Goal: Find specific page/section: Find specific page/section

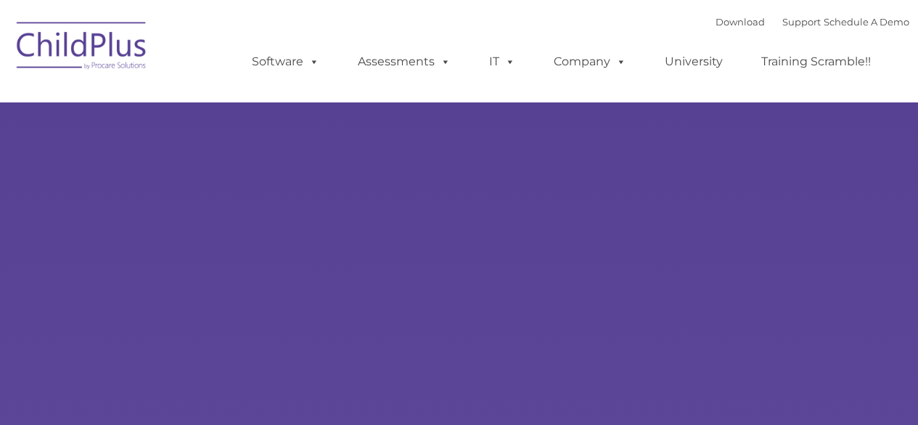
select select "MEDIUM"
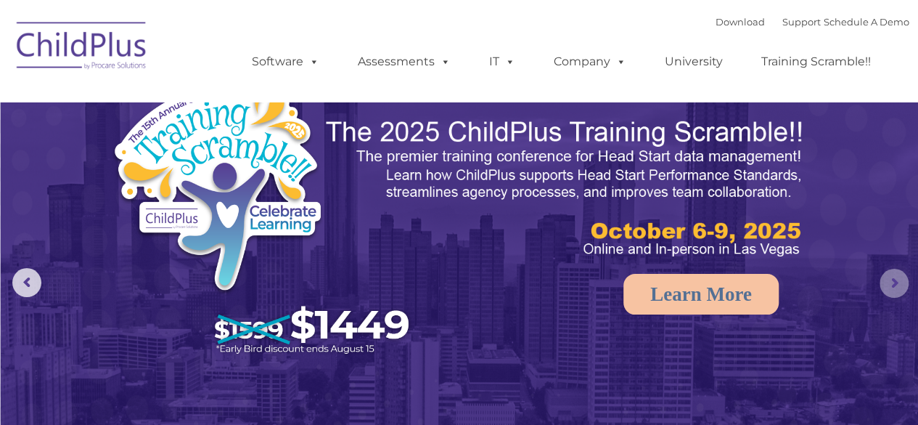
click at [894, 285] on rs-arrow at bounding box center [894, 283] width 29 height 29
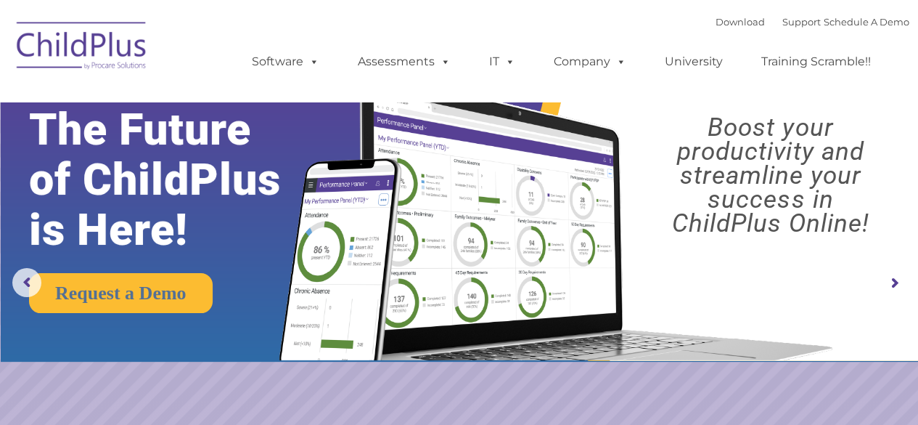
click at [894, 285] on rs-arrow at bounding box center [894, 283] width 29 height 29
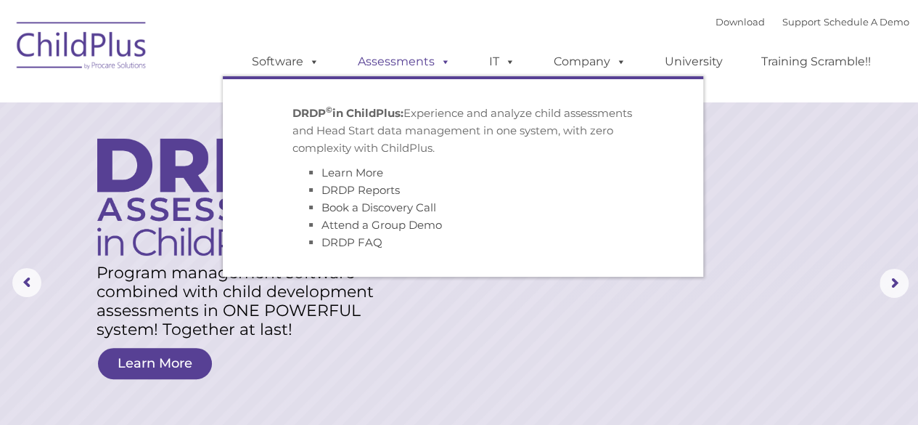
click at [383, 65] on link "Assessments" at bounding box center [404, 61] width 122 height 29
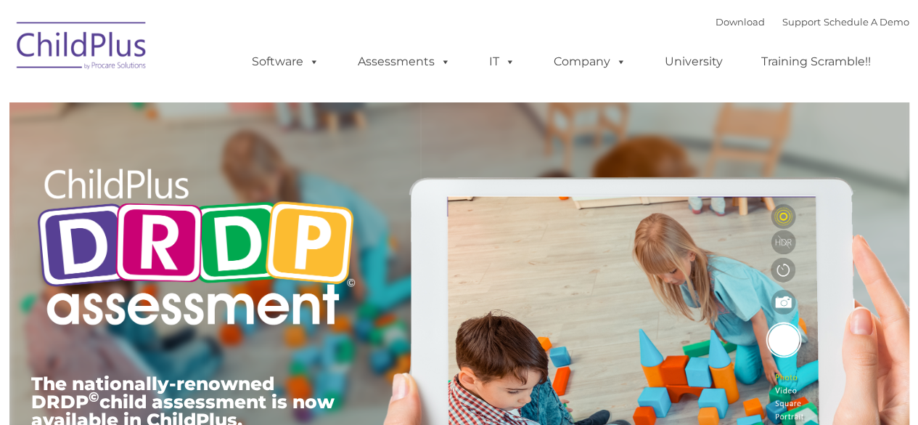
type input ""
